Goal: Information Seeking & Learning: Check status

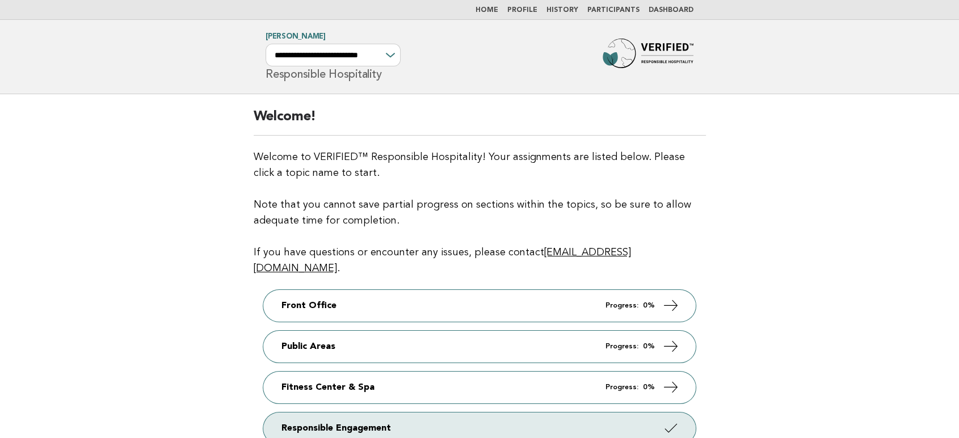
click at [607, 10] on link "Participants" at bounding box center [613, 10] width 52 height 7
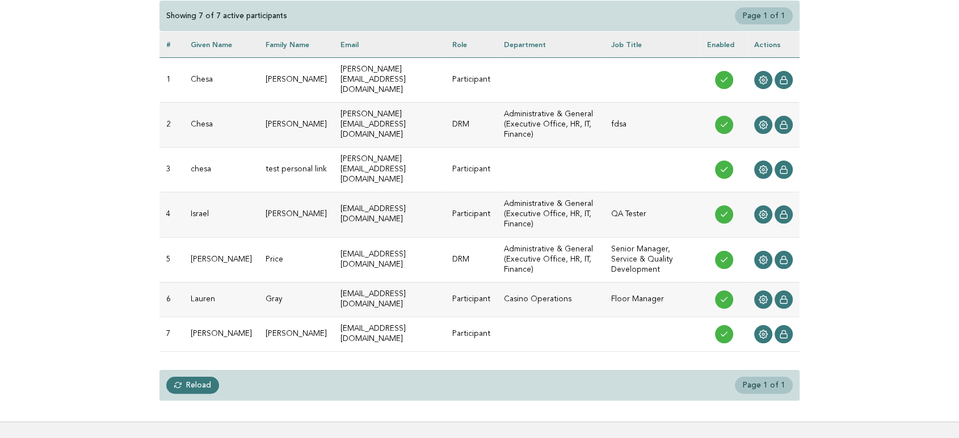
scroll to position [126, 0]
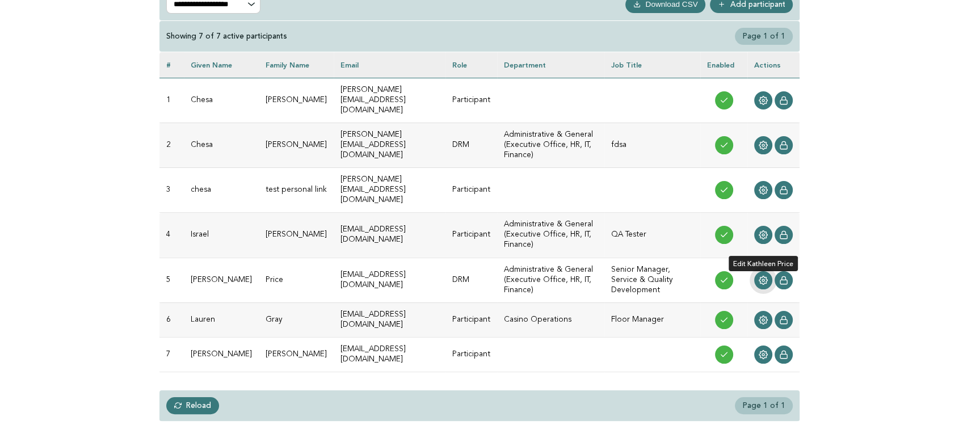
click at [764, 279] on circle at bounding box center [763, 280] width 2 height 2
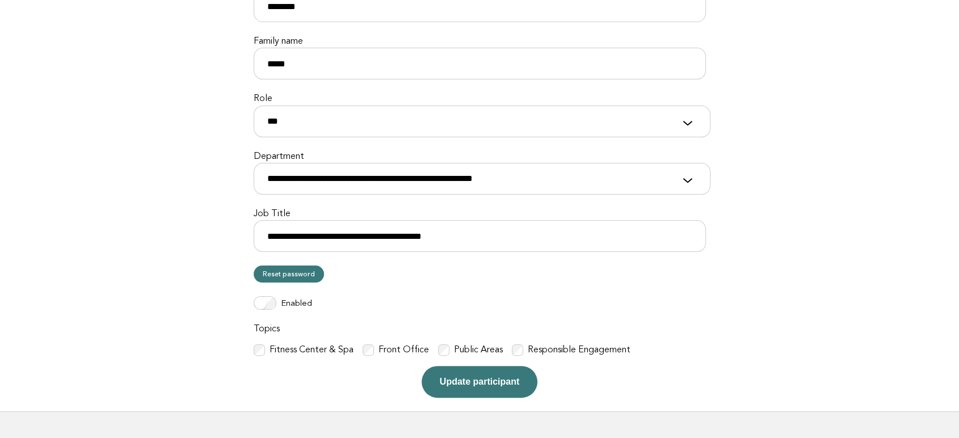
scroll to position [252, 0]
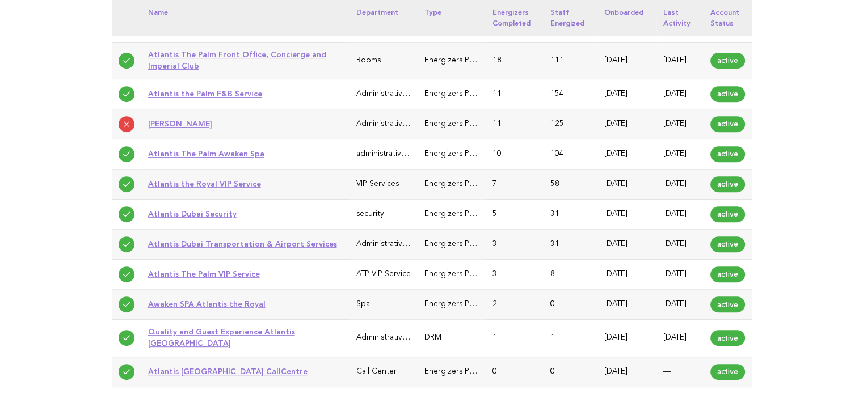
scroll to position [541, 0]
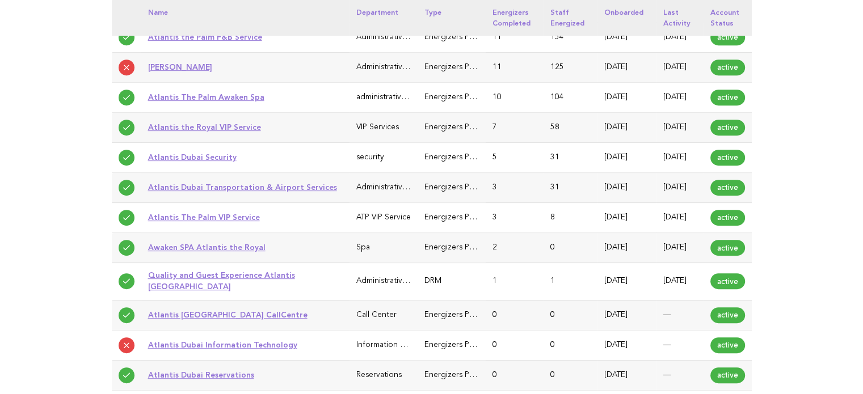
click at [205, 102] on link "Atlantis The Palm Awaken Spa" at bounding box center [206, 96] width 116 height 9
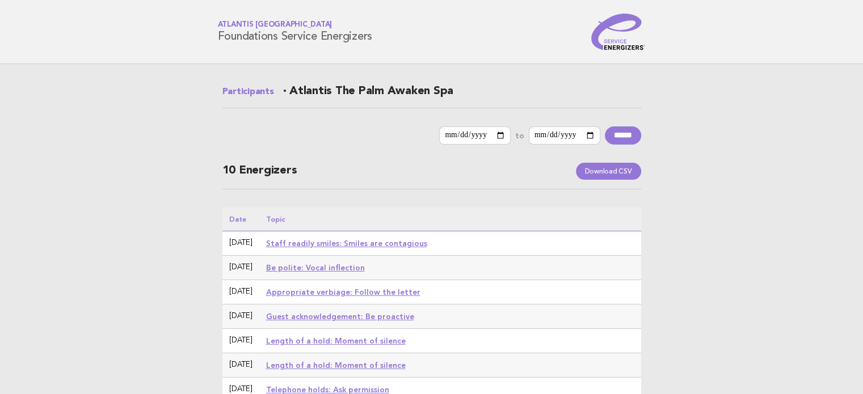
click at [492, 77] on div "**********" at bounding box center [431, 289] width 459 height 450
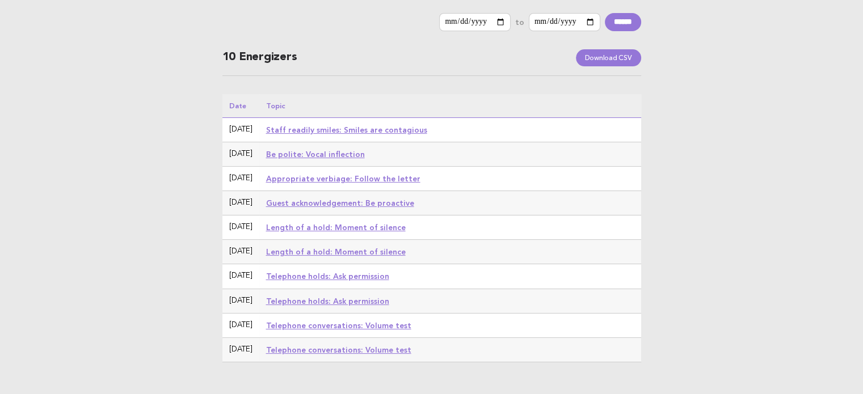
scroll to position [57, 0]
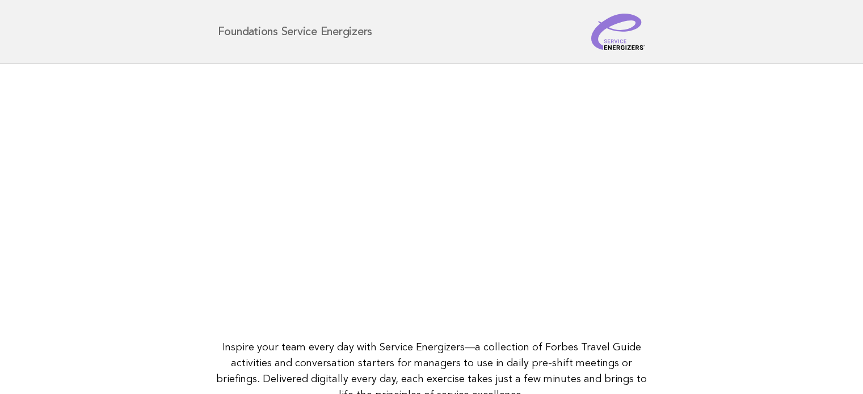
scroll to position [113, 0]
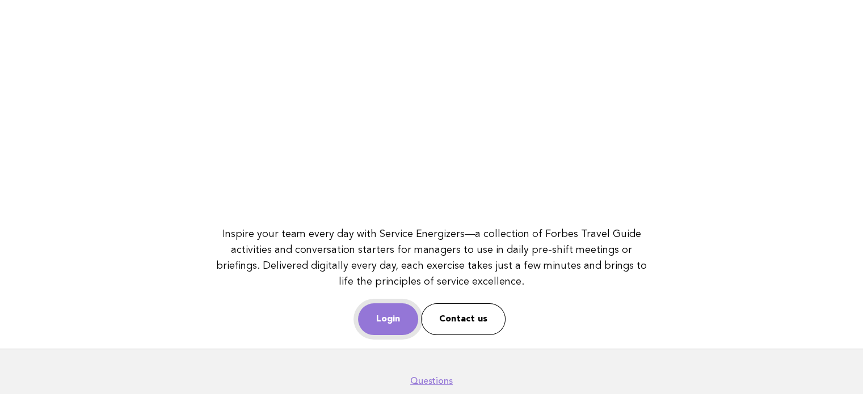
click at [377, 320] on link "Login" at bounding box center [388, 319] width 60 height 32
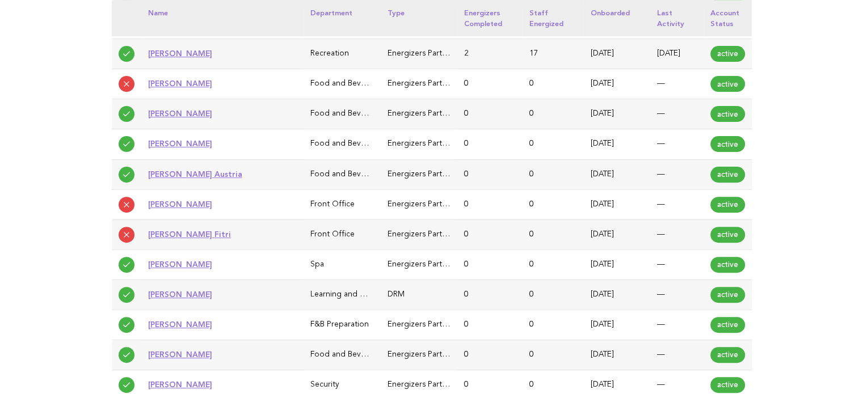
scroll to position [454, 0]
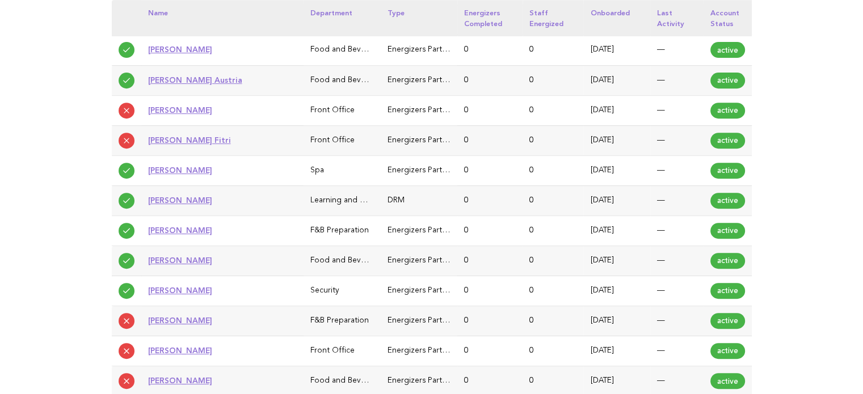
drag, startPoint x: 216, startPoint y: 201, endPoint x: 147, endPoint y: 200, distance: 68.1
click at [147, 200] on td "Bayan Duysekova" at bounding box center [222, 200] width 163 height 30
copy link "[PERSON_NAME]"
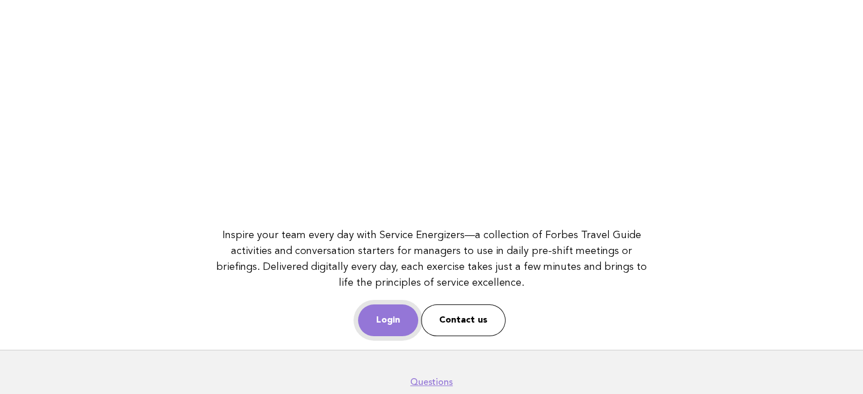
scroll to position [113, 0]
click at [399, 318] on link "Login" at bounding box center [388, 319] width 60 height 32
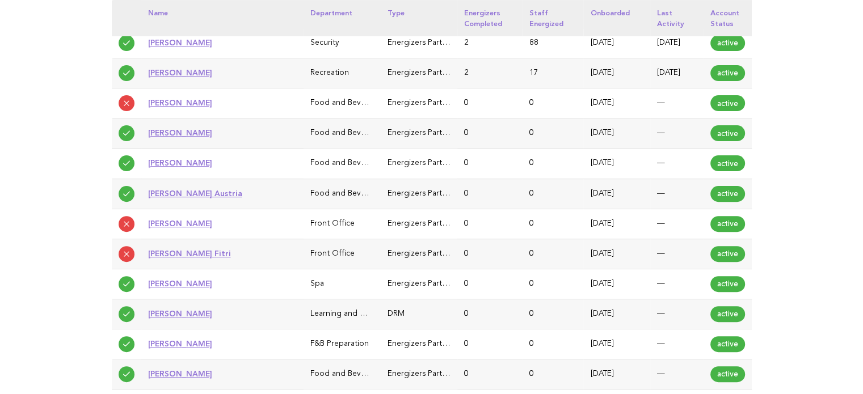
scroll to position [397, 0]
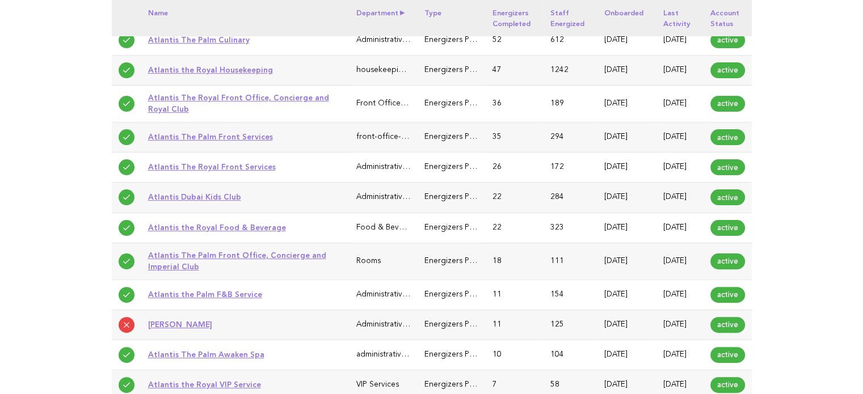
scroll to position [284, 0]
click at [58, 89] on main "**********" at bounding box center [431, 377] width 863 height 1195
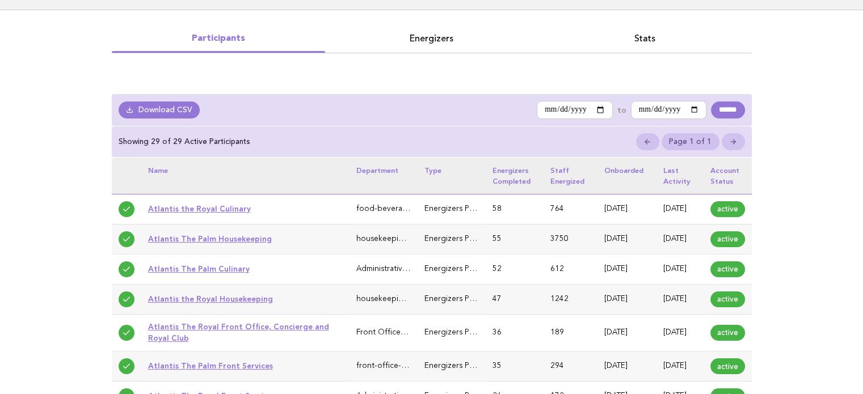
scroll to position [0, 0]
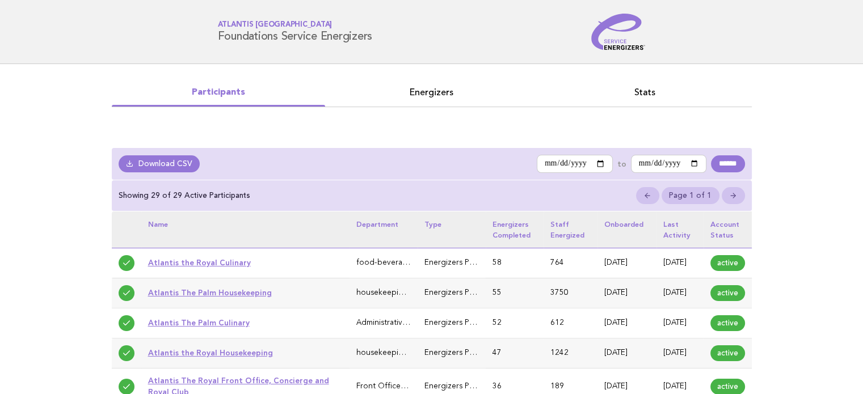
click at [423, 99] on link "Energizers" at bounding box center [431, 93] width 213 height 16
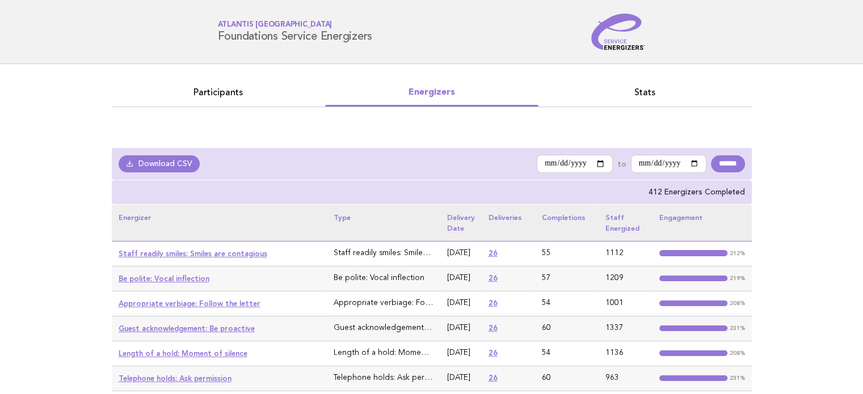
click at [185, 277] on link "Be polite: Vocal inflection" at bounding box center [164, 279] width 91 height 9
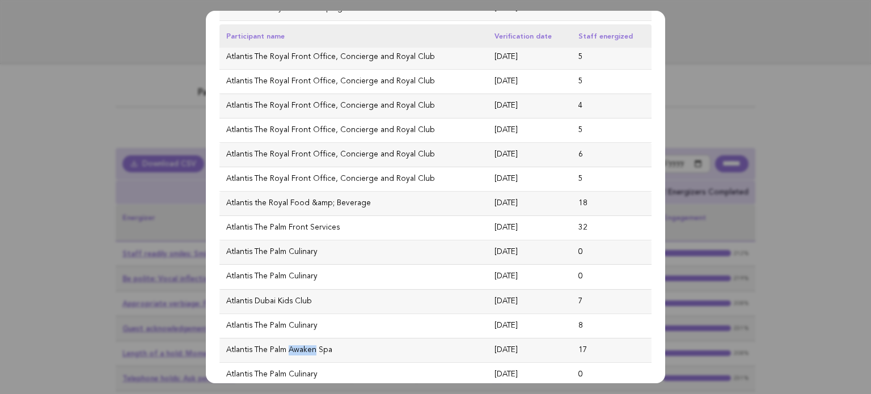
scroll to position [397, 0]
click at [206, 60] on dialog "Participants who responded to the badge: "Be polite: Vocal inflection" Download…" at bounding box center [435, 197] width 459 height 373
